Goal: Find specific page/section: Find specific page/section

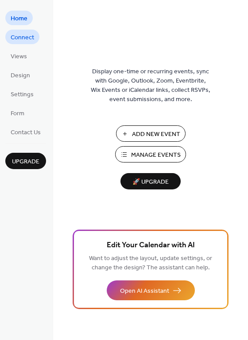
click at [31, 41] on span "Connect" at bounding box center [22, 37] width 23 height 9
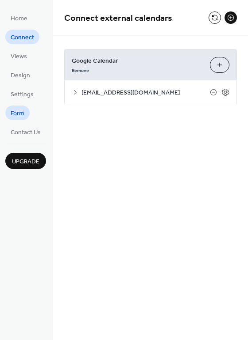
click at [18, 118] on span "Form" at bounding box center [18, 113] width 14 height 9
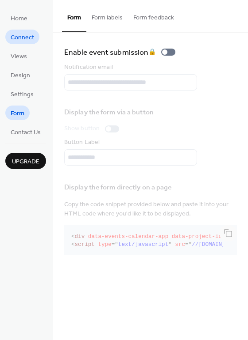
click at [12, 35] on span "Connect" at bounding box center [22, 37] width 23 height 9
